Goal: Transaction & Acquisition: Purchase product/service

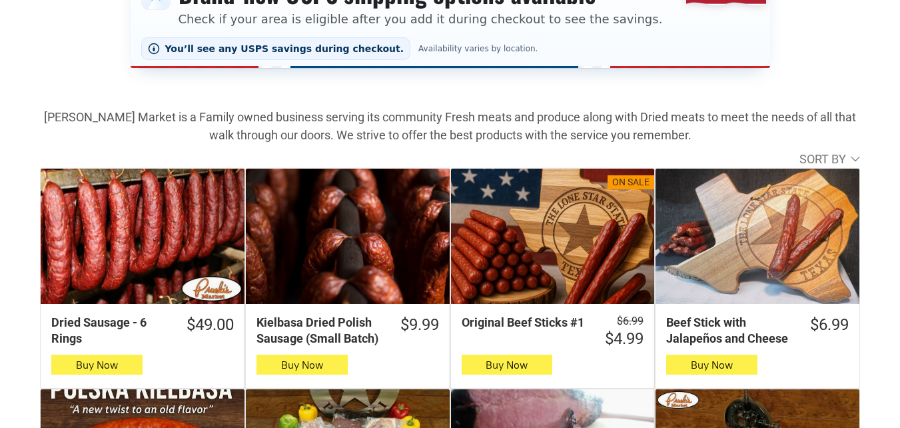
scroll to position [400, 0]
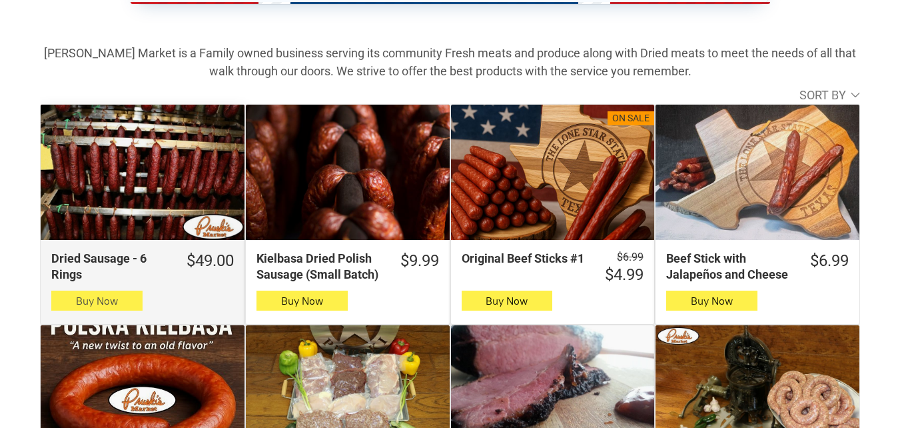
click at [139, 302] on button "Buy Now" at bounding box center [96, 300] width 91 height 20
click at [100, 304] on icon "button" at bounding box center [97, 300] width 14 height 16
click at [62, 308] on button "Buy Now" at bounding box center [96, 300] width 91 height 20
